Goal: Find contact information: Find contact information

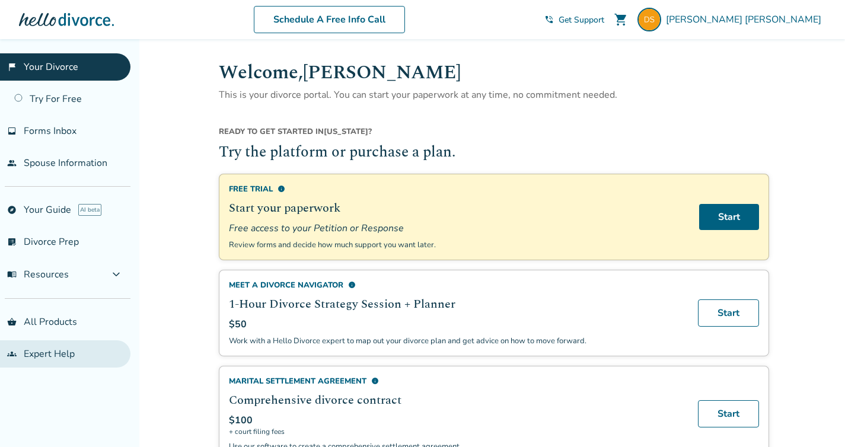
click at [68, 356] on link "groups Expert Help" at bounding box center [65, 353] width 130 height 27
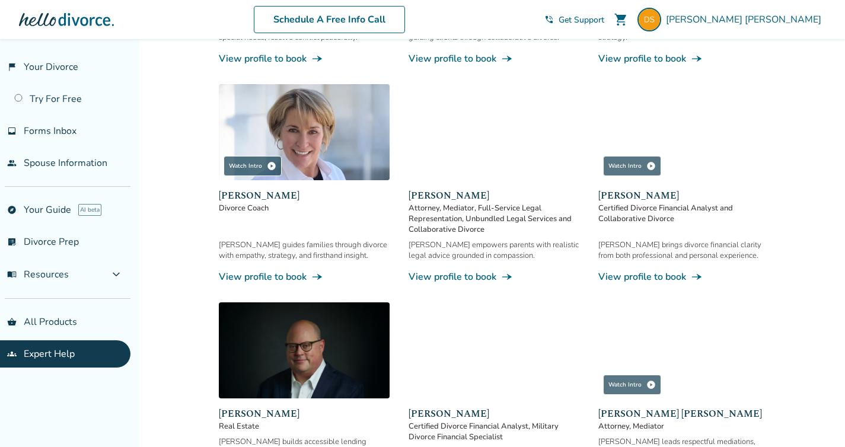
scroll to position [359, 0]
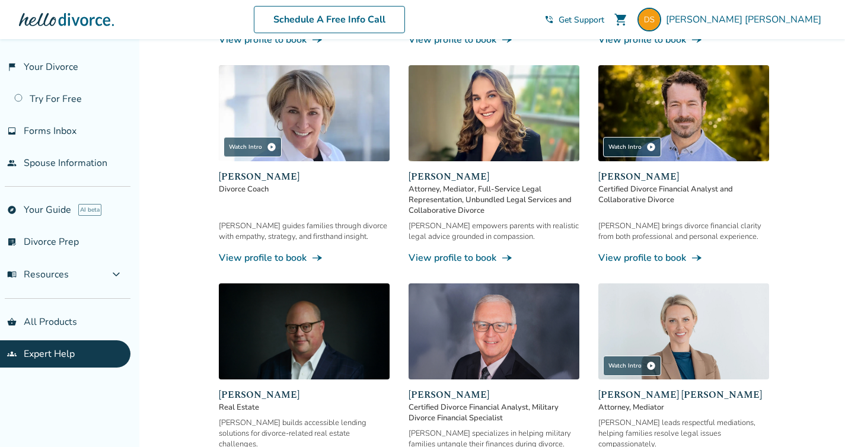
click at [497, 251] on link "View profile to book line_end_arrow_notch" at bounding box center [494, 257] width 171 height 13
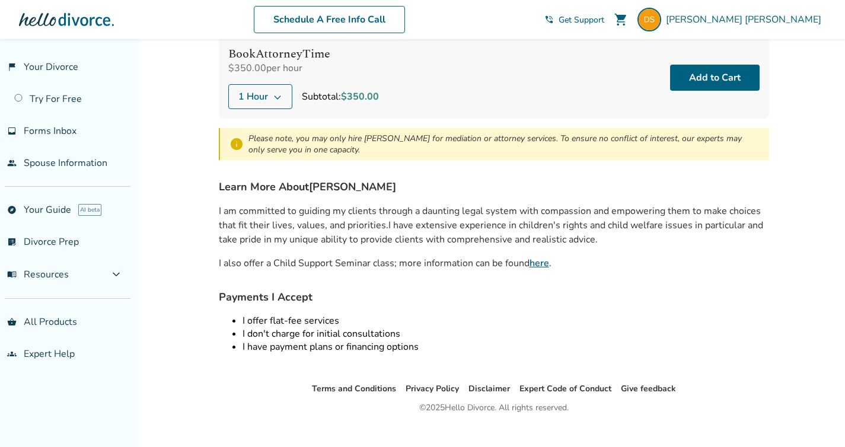
scroll to position [254, 0]
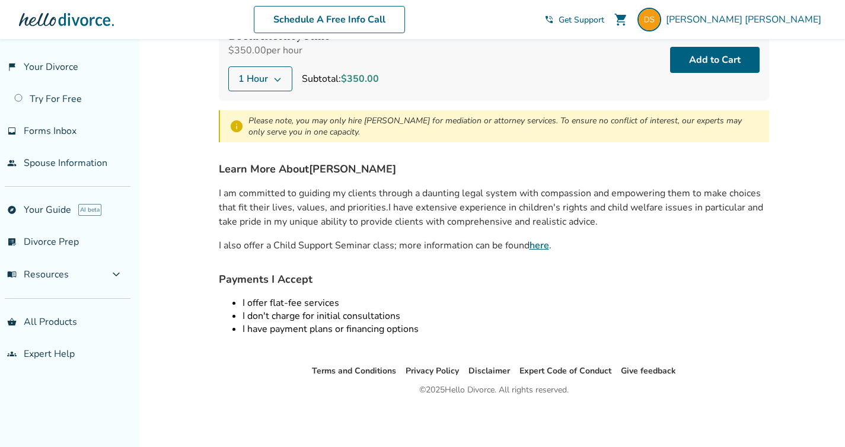
click at [545, 244] on link "here" at bounding box center [540, 245] width 20 height 13
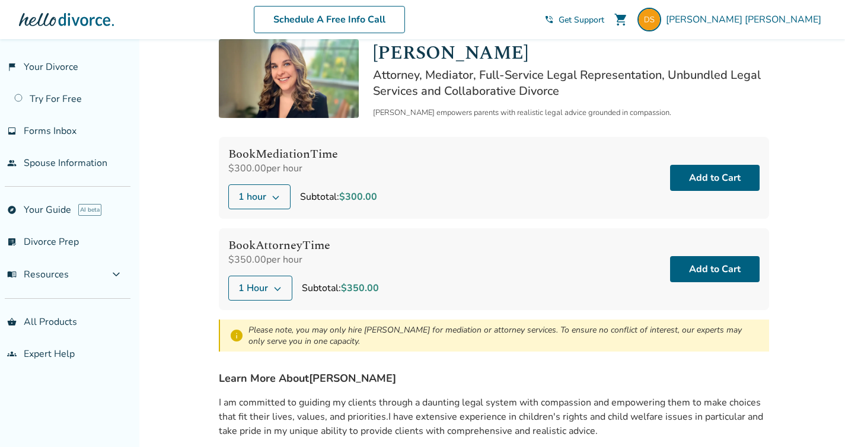
scroll to position [0, 0]
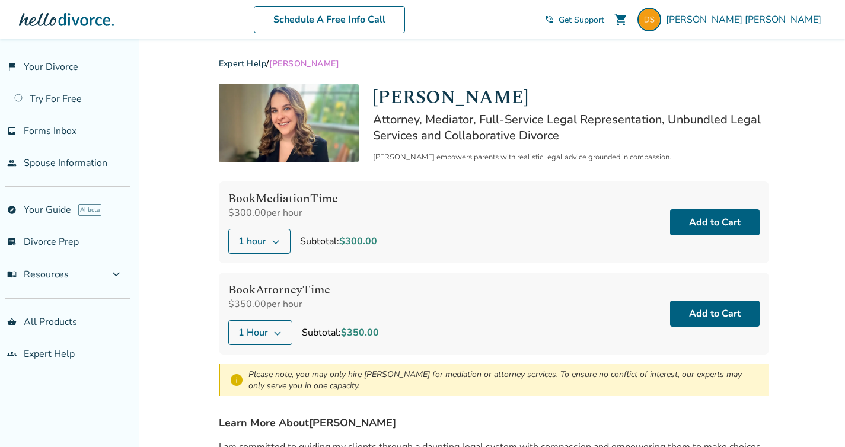
scroll to position [39, 0]
